Goal: Task Accomplishment & Management: Manage account settings

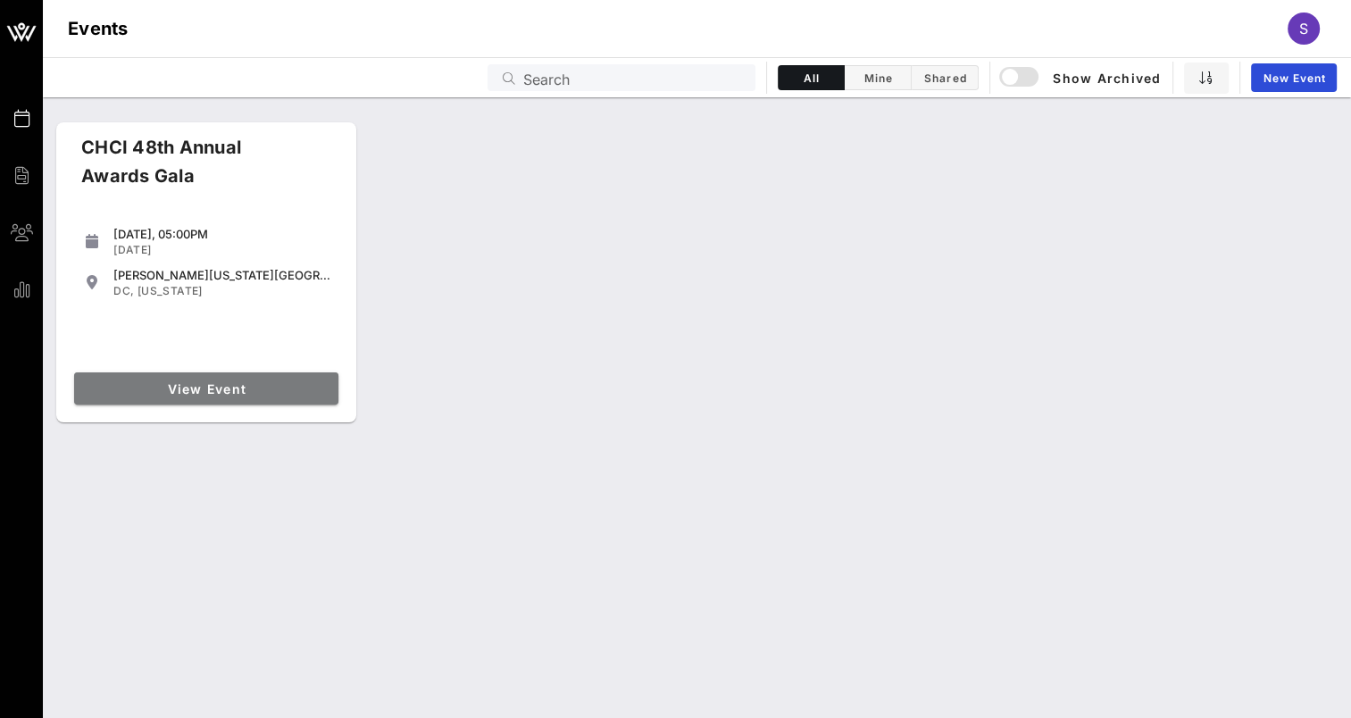
click at [286, 389] on span "View Event" at bounding box center [206, 388] width 250 height 15
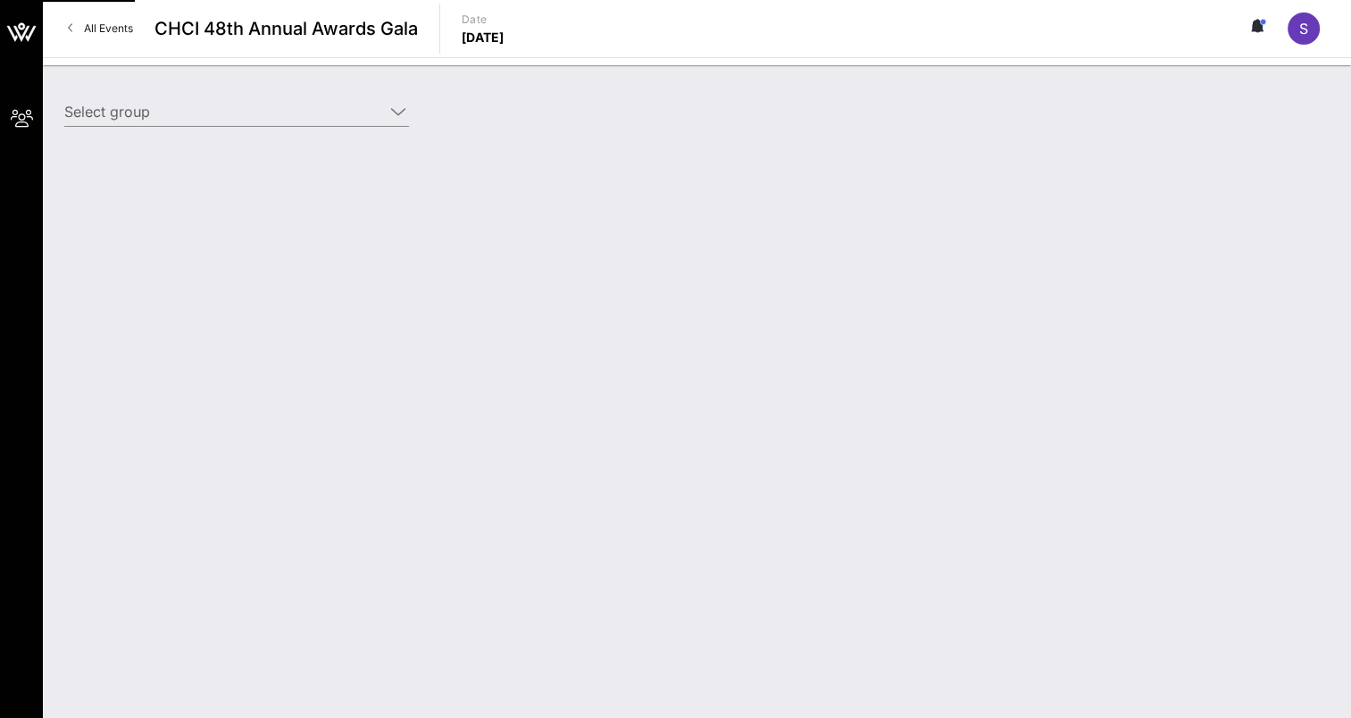
type input "[US_STATE][GEOGRAPHIC_DATA] ([US_STATE][GEOGRAPHIC_DATA]) [[PERSON_NAME], [EMAI…"
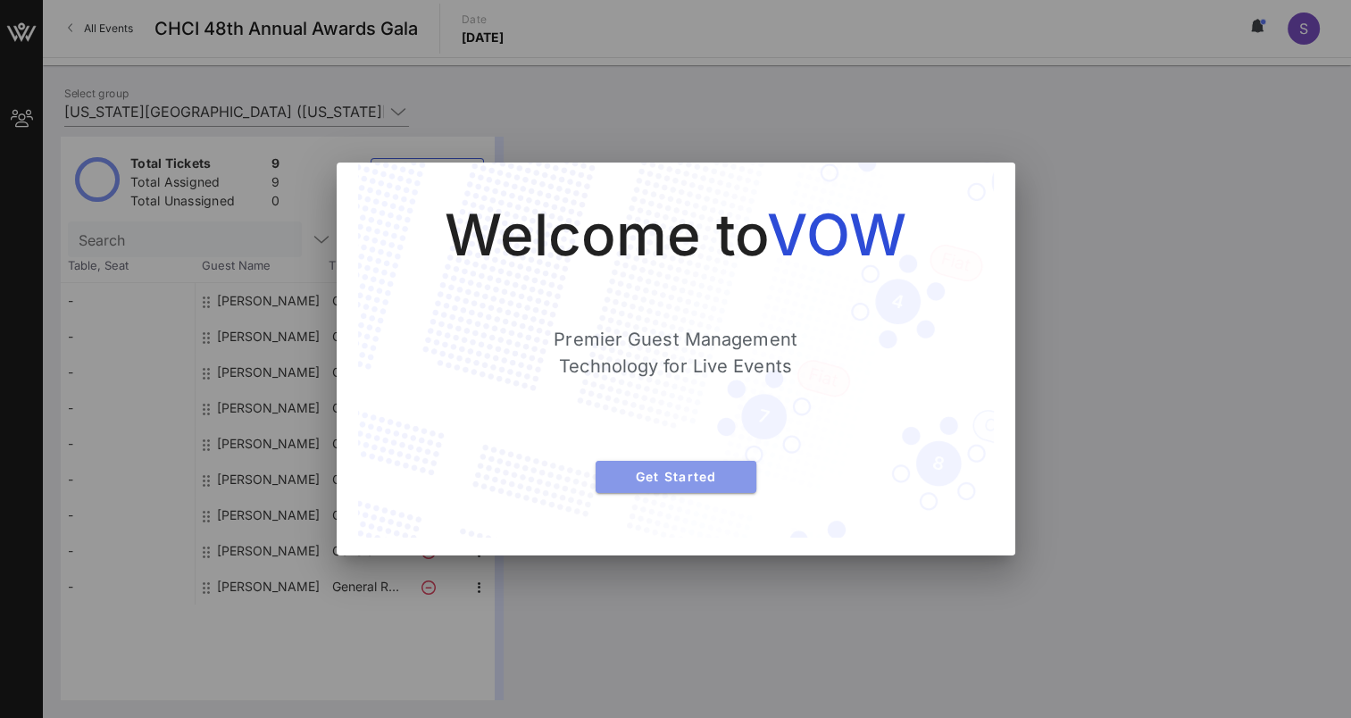
click at [715, 469] on span "Get Started" at bounding box center [676, 476] width 132 height 15
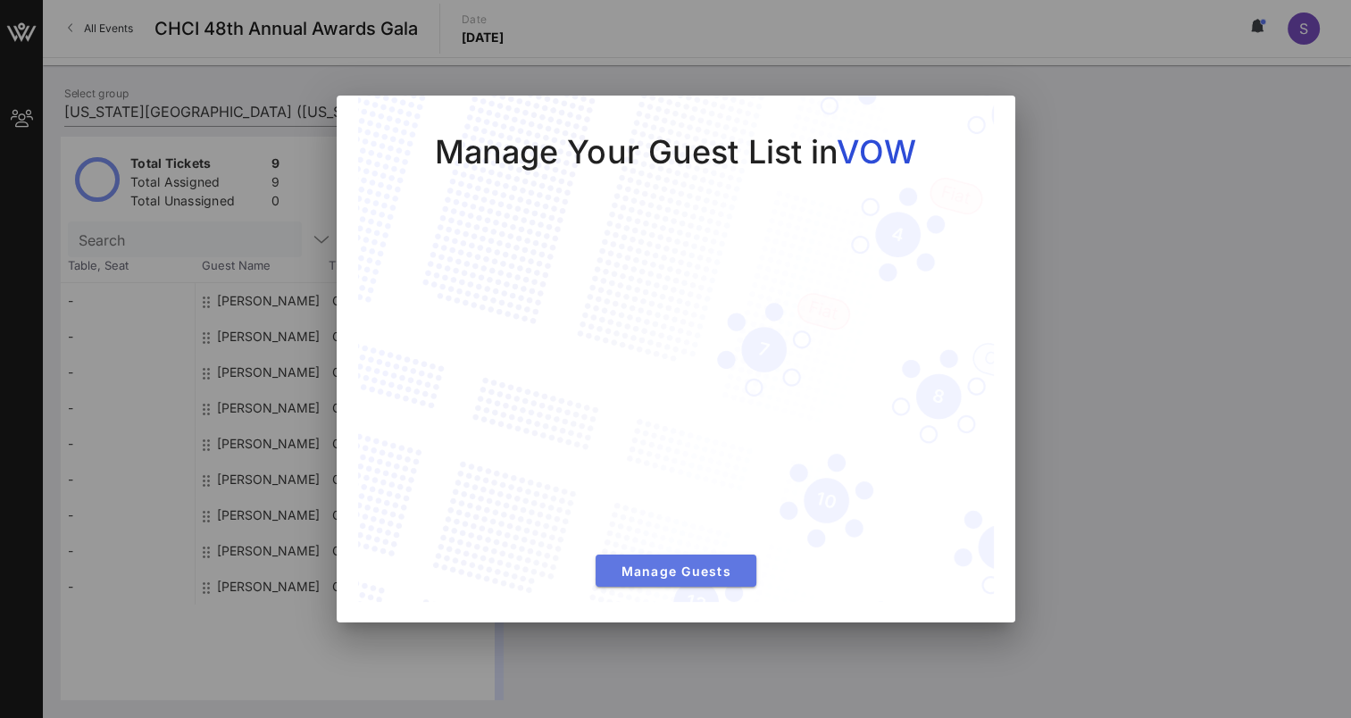
click at [682, 579] on button "Manage Guests" at bounding box center [676, 571] width 161 height 32
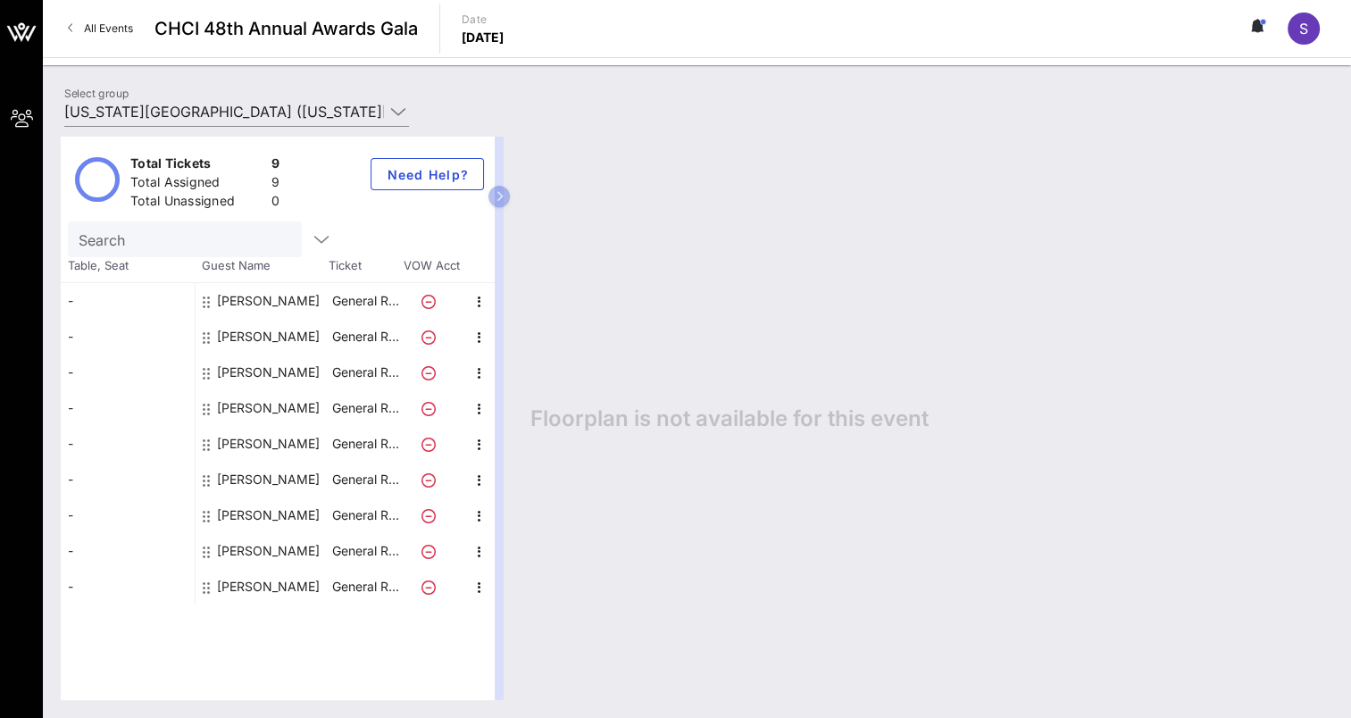
click at [273, 398] on div "[PERSON_NAME]" at bounding box center [268, 408] width 103 height 36
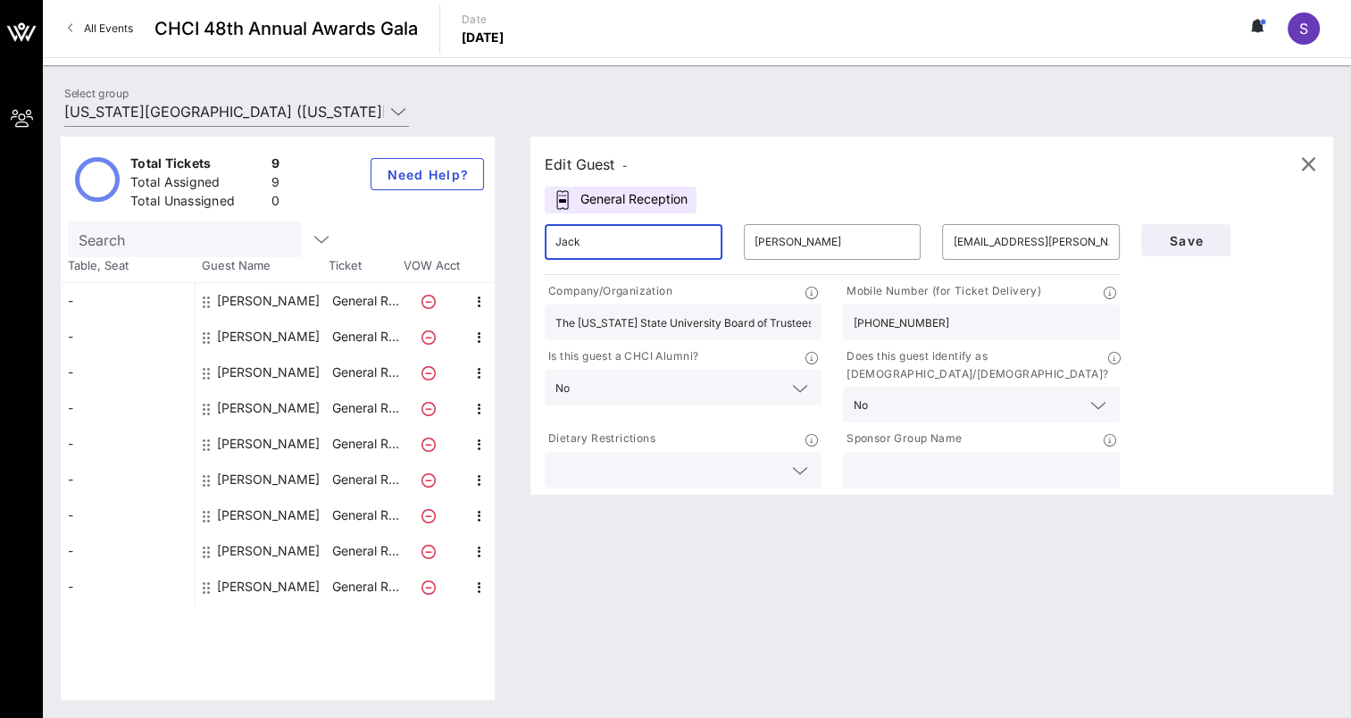
drag, startPoint x: 636, startPoint y: 242, endPoint x: 518, endPoint y: 241, distance: 117.9
click at [518, 241] on div "Edit Guest - General Reception ​ [PERSON_NAME] ​ [PERSON_NAME] ​ [EMAIL_ADDRESS…" at bounding box center [923, 419] width 821 height 564
type input "[PERSON_NAME]"
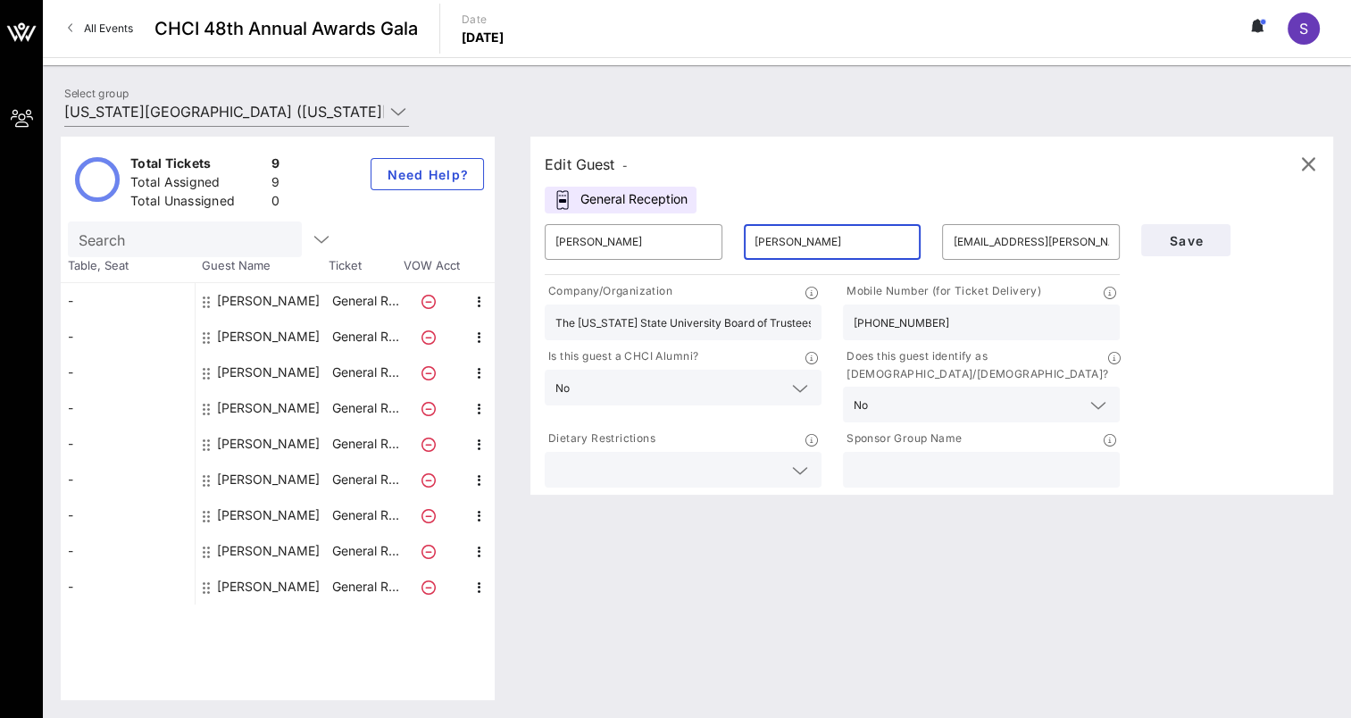
type input "[PERSON_NAME]"
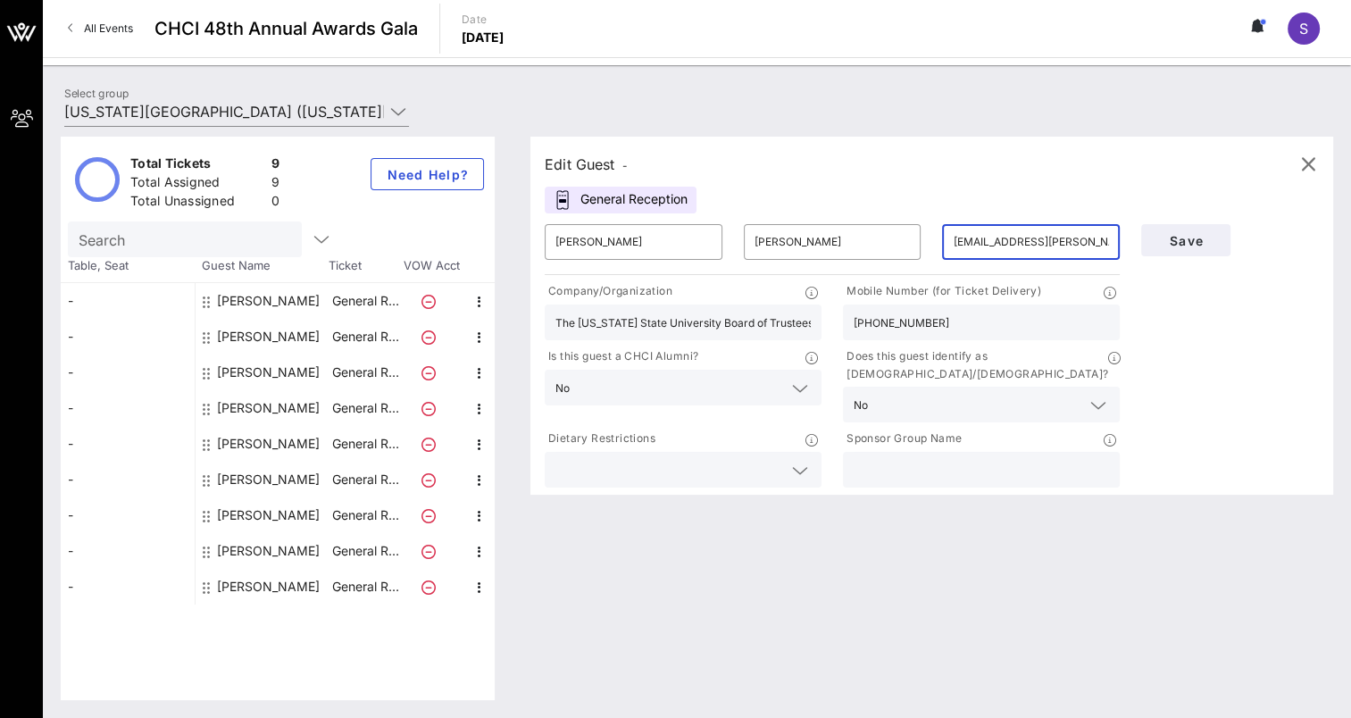
paste input "[EMAIL_ADDRESS][DOMAIN_NAME]"
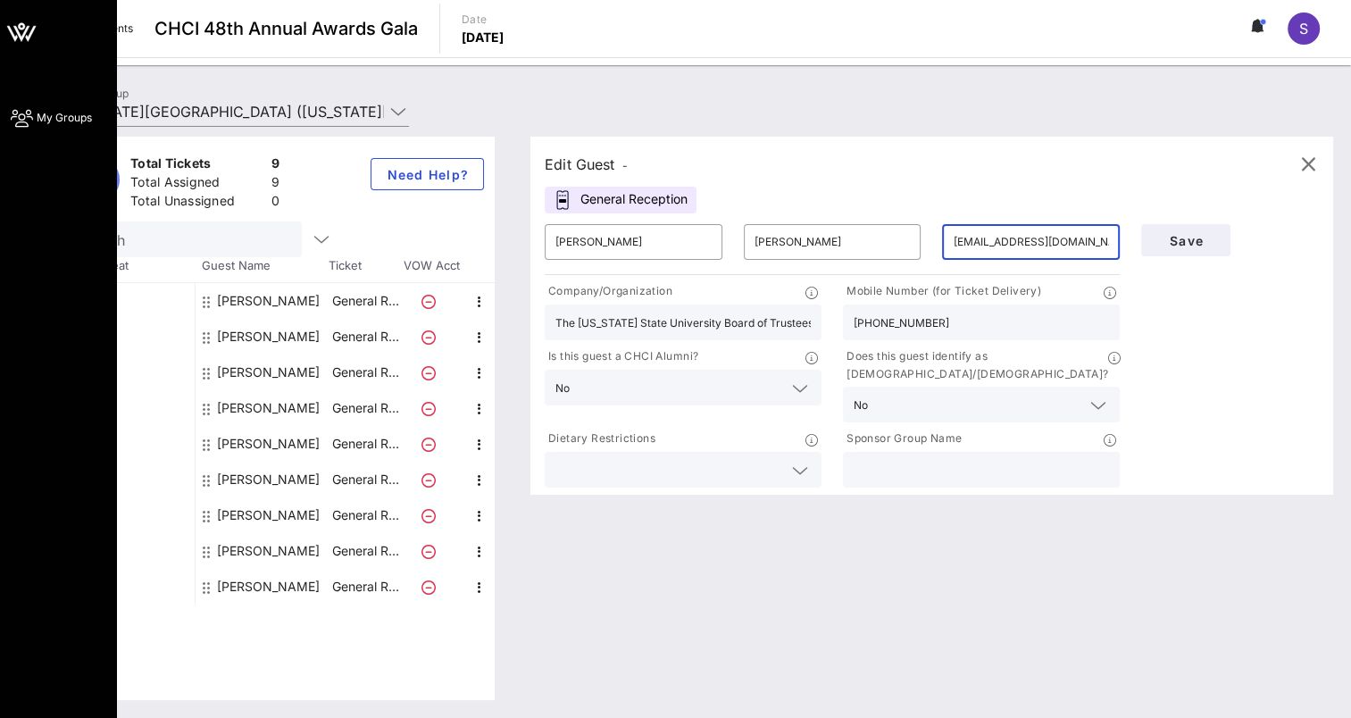
type input "[EMAIL_ADDRESS][DOMAIN_NAME]"
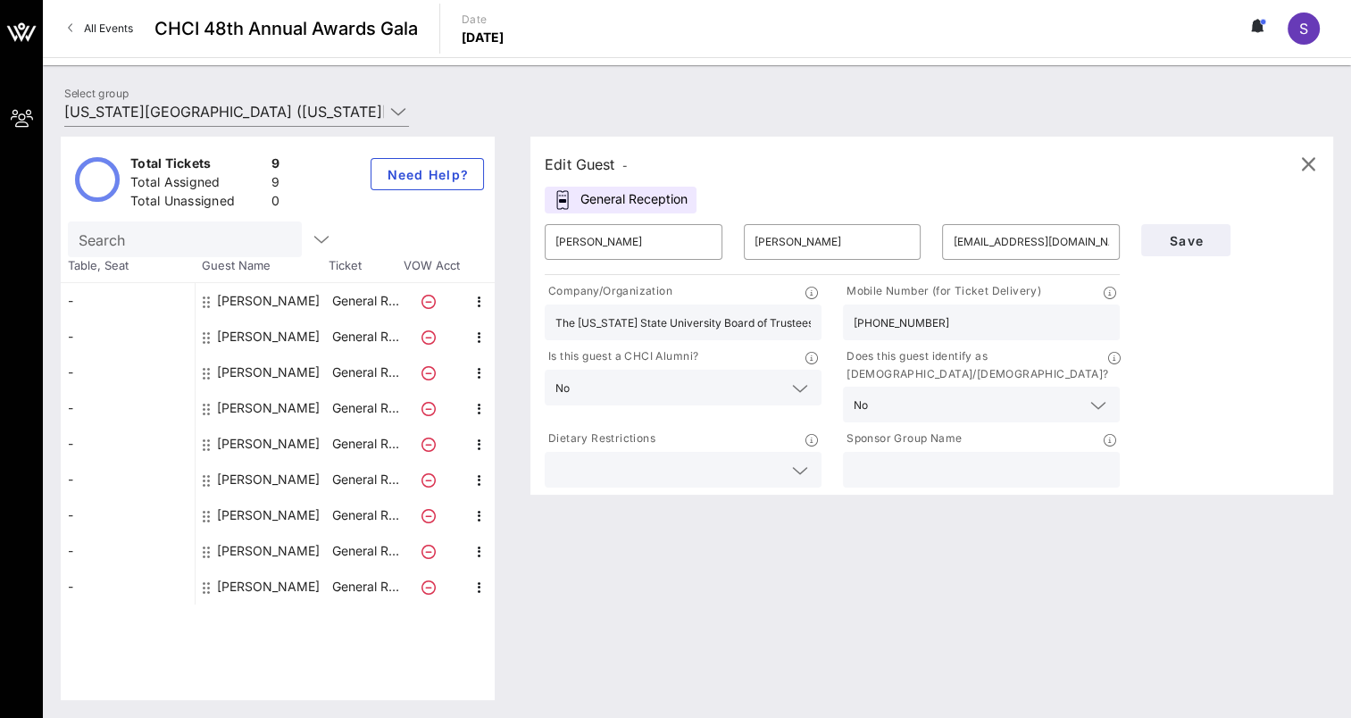
click at [655, 321] on input "The [US_STATE] State University Board of Trustees" at bounding box center [683, 322] width 255 height 23
click at [682, 318] on input "The [US_STATE] State University Board of Trustees" at bounding box center [683, 322] width 255 height 23
click at [682, 317] on input "The [US_STATE] State University Board of Trustees" at bounding box center [683, 322] width 255 height 23
type input "[US_STATE][GEOGRAPHIC_DATA], [GEOGRAPHIC_DATA]"
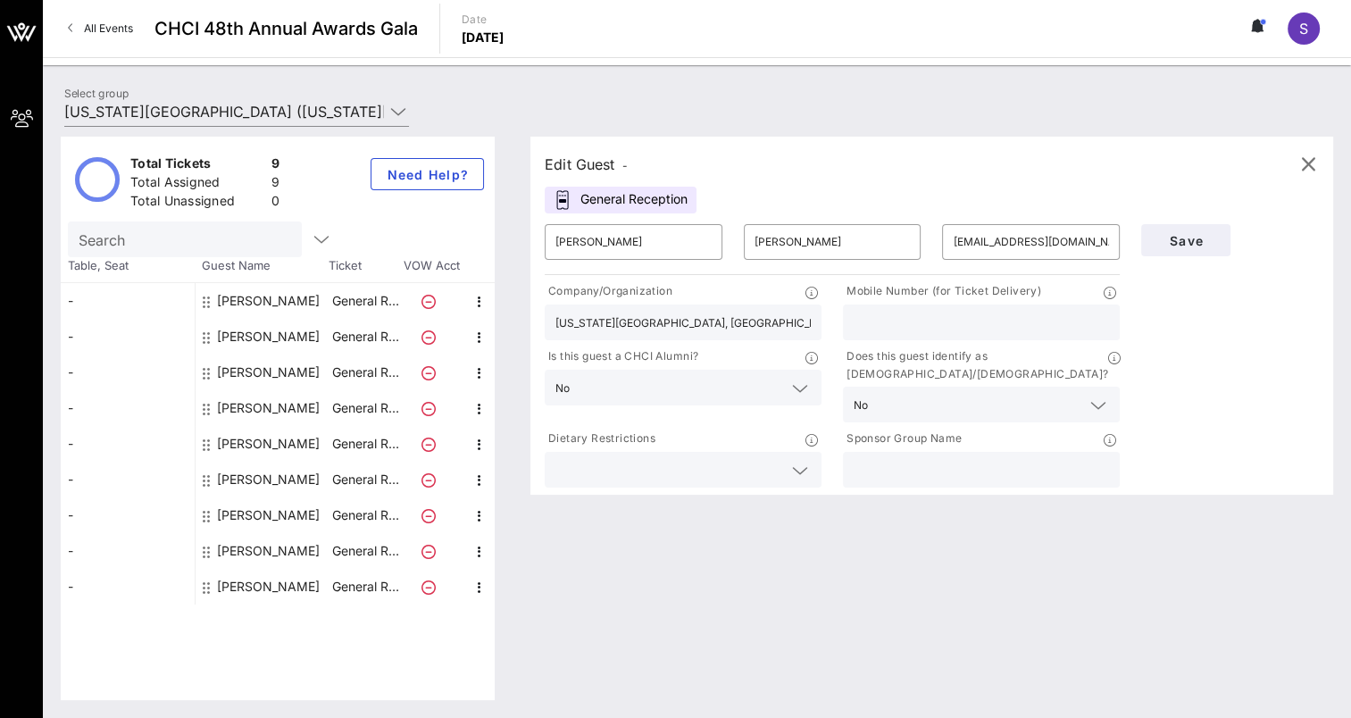
click at [905, 322] on input "text" at bounding box center [981, 322] width 255 height 23
paste input "[PHONE_NUMBER]"
type input "[PHONE_NUMBER]"
click at [638, 458] on input "text" at bounding box center [669, 469] width 227 height 23
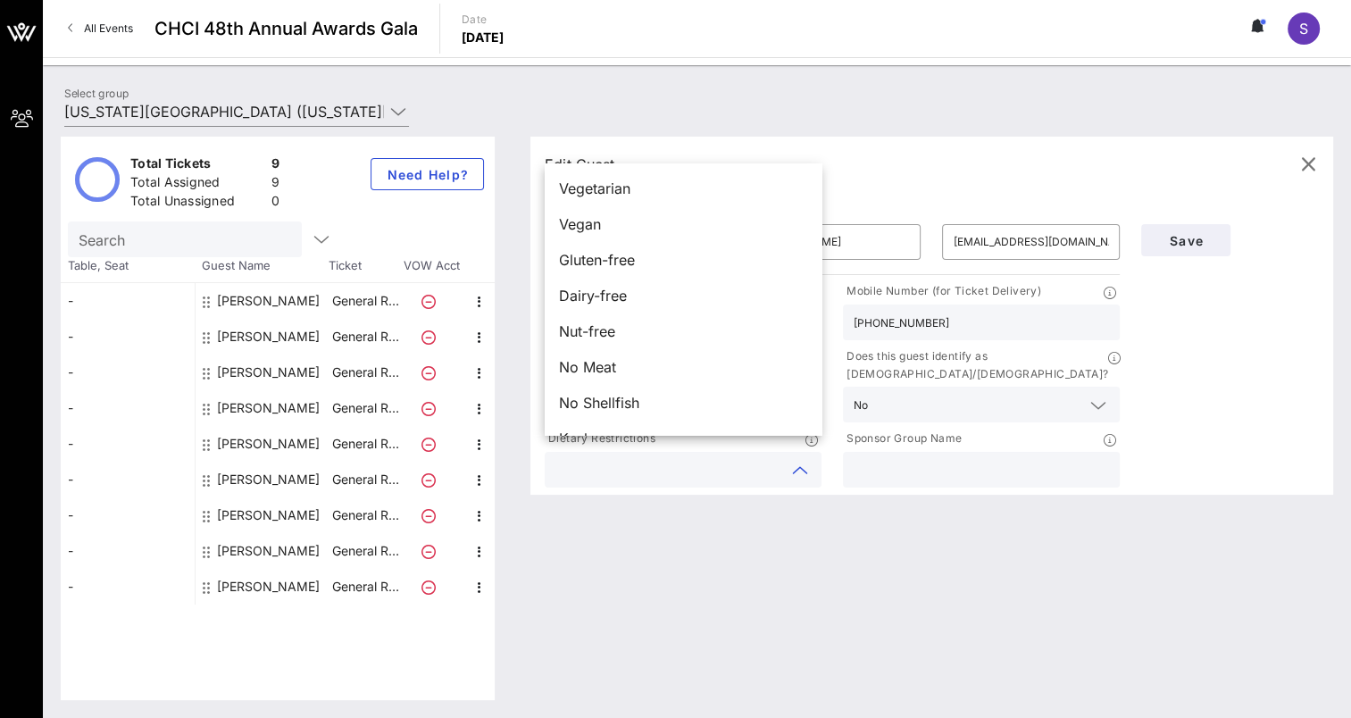
click at [800, 531] on div "Edit Guest - General Reception ​ [PERSON_NAME] ​ [PERSON_NAME] ​ [EMAIL_ADDRESS…" at bounding box center [923, 419] width 821 height 564
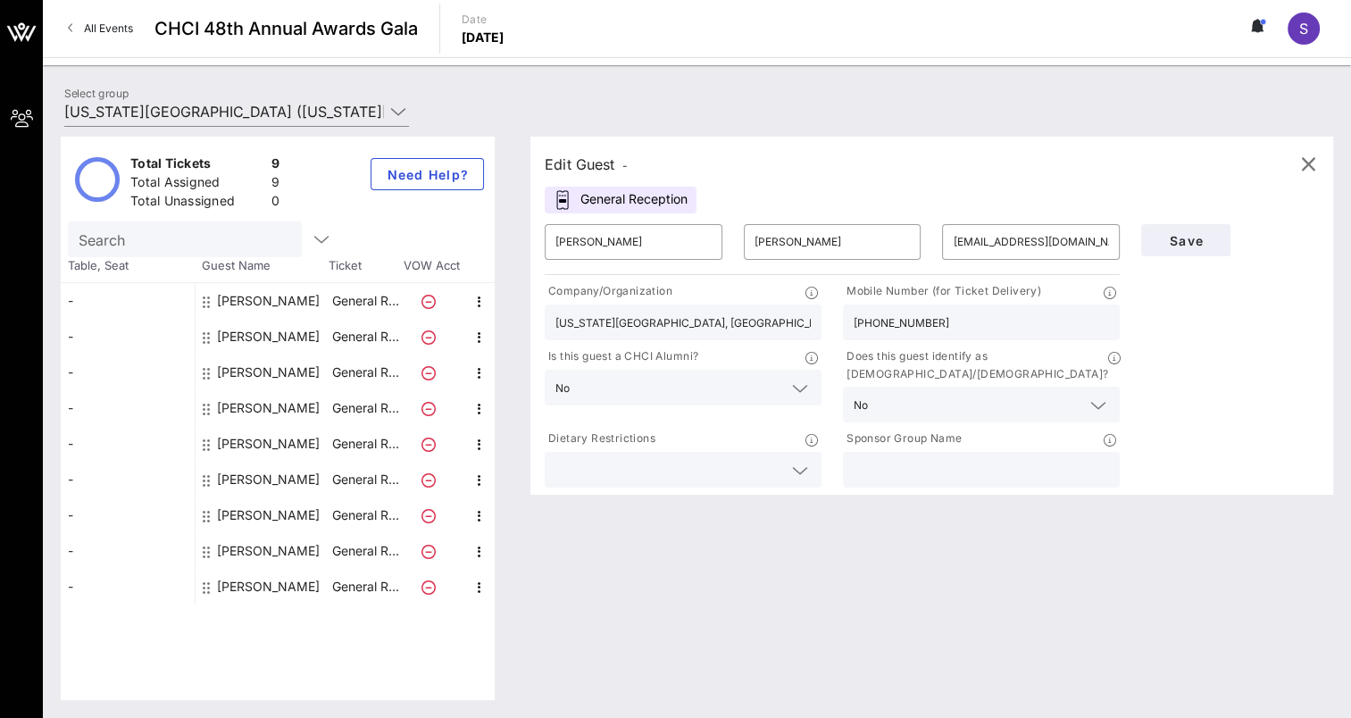
click at [1093, 407] on div "Save" at bounding box center [1230, 352] width 199 height 278
click at [1093, 237] on span "Save" at bounding box center [1186, 240] width 61 height 15
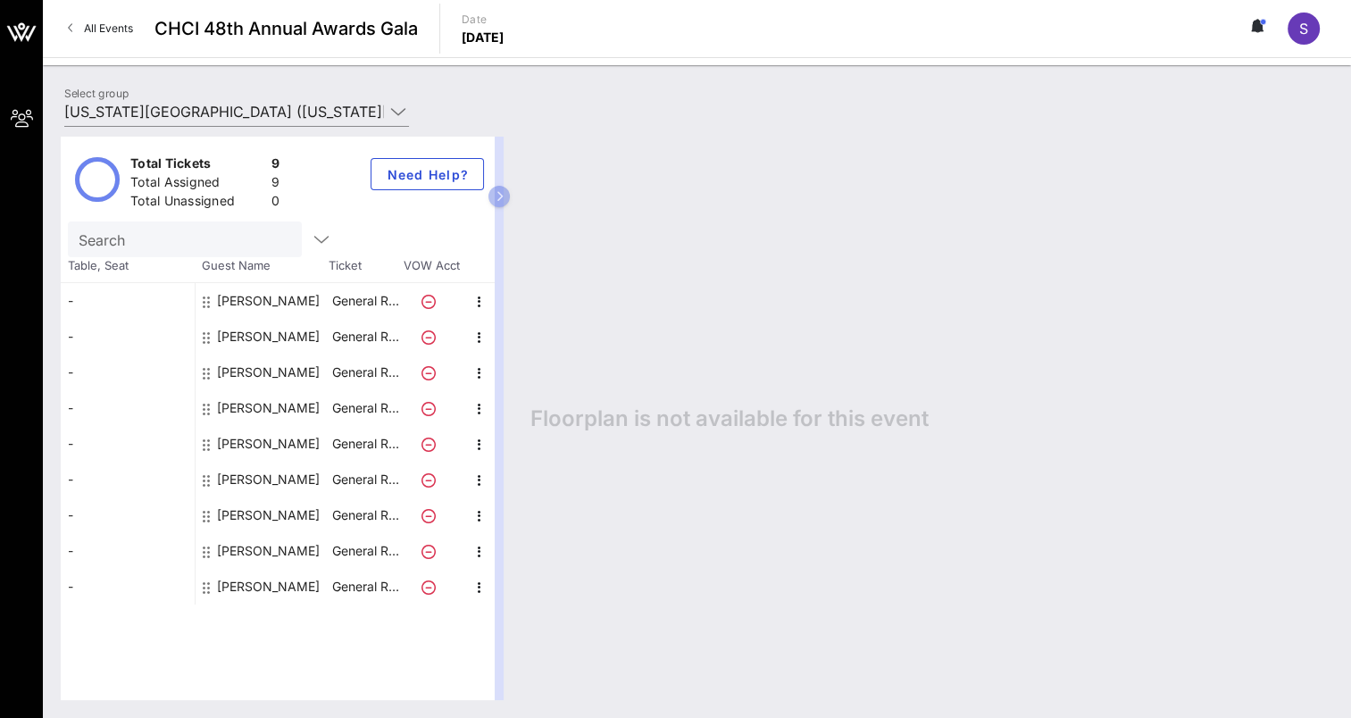
click at [259, 481] on div "[PERSON_NAME]" at bounding box center [268, 480] width 103 height 36
